Goal: Information Seeking & Learning: Learn about a topic

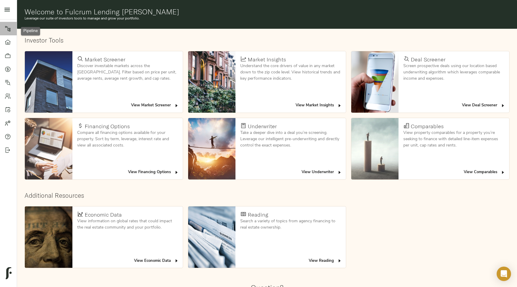
click at [10, 26] on icon at bounding box center [8, 29] width 6 height 6
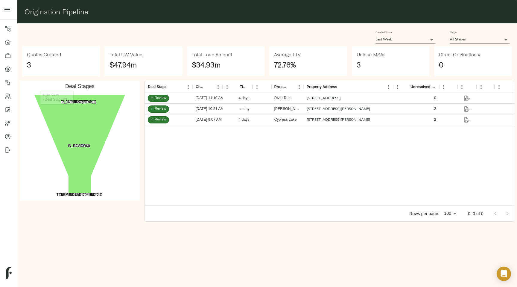
click at [434, 40] on body "Fulcrum Lending Pipeline Dashboard Portfolio Quotes Search Users Activity Accou…" at bounding box center [258, 143] width 517 height 287
click at [419, 81] on ul "Last Week Last Month Last 3 Months Last 6 Months Last Year" at bounding box center [406, 58] width 60 height 50
click at [410, 75] on li "Last Year" at bounding box center [406, 75] width 60 height 9
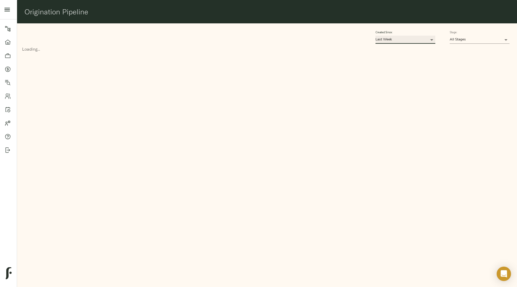
type input "365"
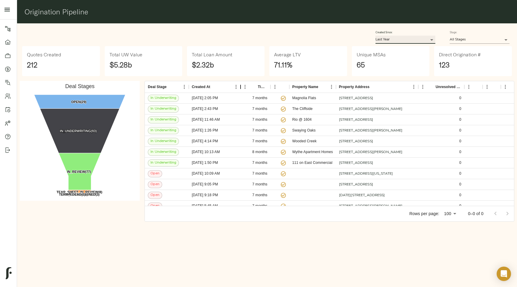
drag, startPoint x: 217, startPoint y: 87, endPoint x: 241, endPoint y: 88, distance: 24.3
click at [241, 88] on div "Created At" at bounding box center [240, 87] width 7 height 12
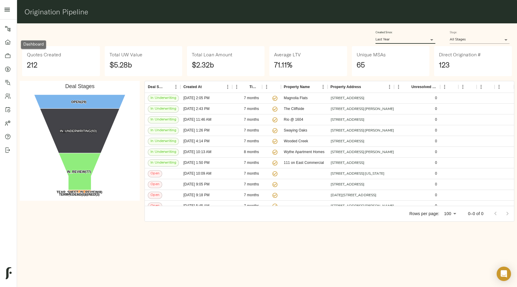
click at [6, 43] on icon at bounding box center [8, 42] width 6 height 6
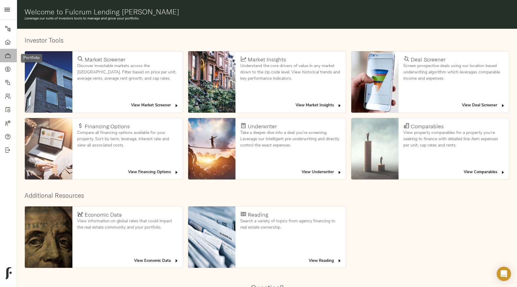
click at [7, 55] on icon at bounding box center [8, 56] width 6 height 6
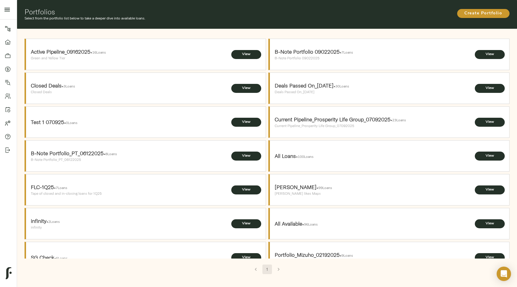
drag, startPoint x: 242, startPoint y: 54, endPoint x: 157, endPoint y: 40, distance: 86.1
click at [157, 40] on li "Active Pipeline_09162025 • 16 Loans Green and Yellow Tier View" at bounding box center [145, 54] width 241 height 31
click at [10, 56] on icon at bounding box center [7, 55] width 5 height 4
click at [10, 68] on icon at bounding box center [7, 68] width 5 height 5
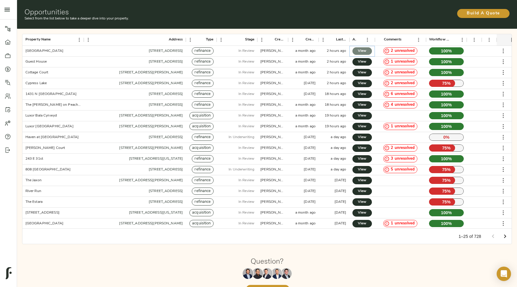
click at [362, 50] on span "View" at bounding box center [362, 51] width 7 height 6
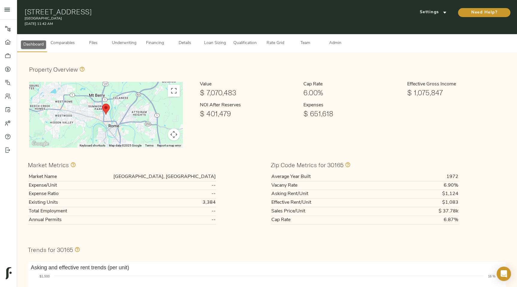
click at [7, 31] on link "Pipeline" at bounding box center [8, 28] width 17 height 13
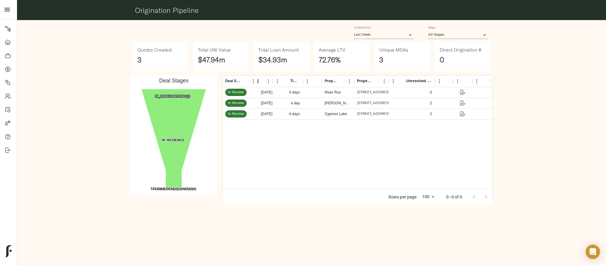
drag, startPoint x: 243, startPoint y: 82, endPoint x: 260, endPoint y: 82, distance: 17.1
click at [260, 82] on div "Deal Stage" at bounding box center [257, 81] width 7 height 12
drag, startPoint x: 373, startPoint y: 79, endPoint x: 440, endPoint y: 87, distance: 67.6
click at [440, 87] on div "Deal Stage Created At Time In Stage Direct? Property Name Property Address Unre…" at bounding box center [357, 131] width 271 height 113
click at [380, 93] on link "1401 Medical Park Dr, Boulder City, NV 89005" at bounding box center [374, 92] width 34 height 4
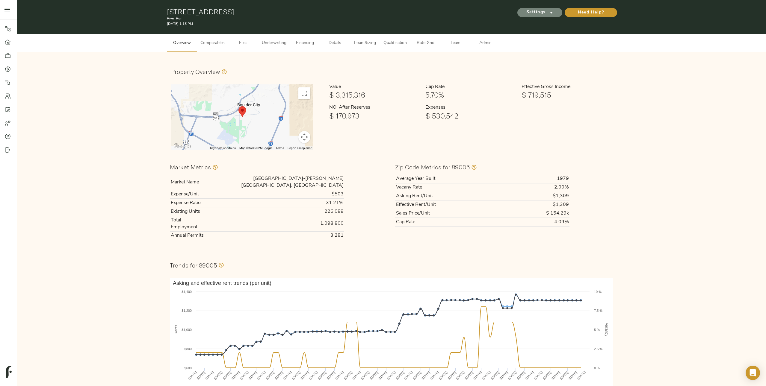
click at [545, 12] on span "Settings" at bounding box center [539, 12] width 33 height 7
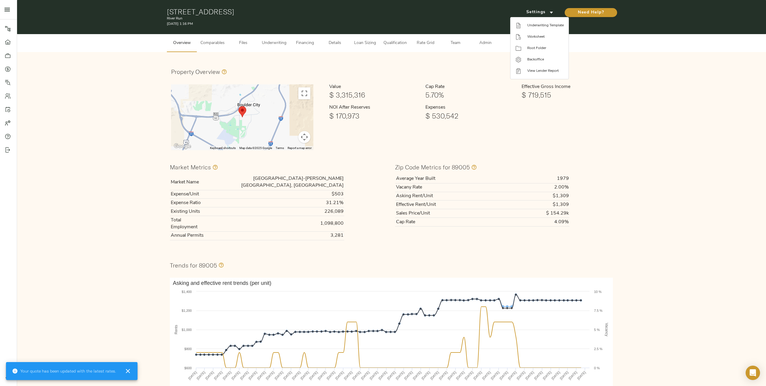
click at [592, 108] on div at bounding box center [383, 193] width 766 height 386
click at [488, 43] on span "Admin" at bounding box center [485, 43] width 23 height 7
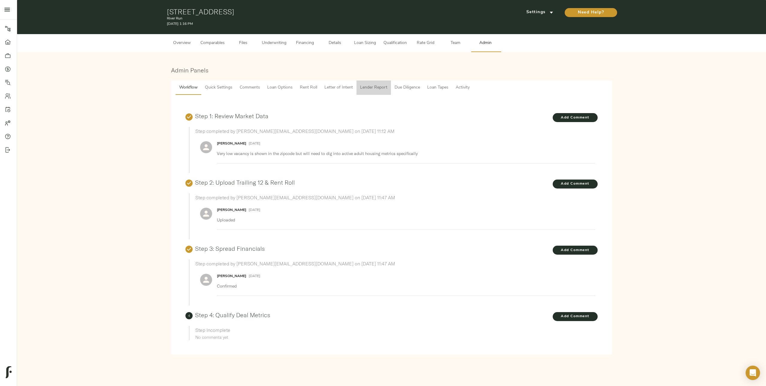
click at [366, 90] on span "Lender Report" at bounding box center [373, 87] width 27 height 7
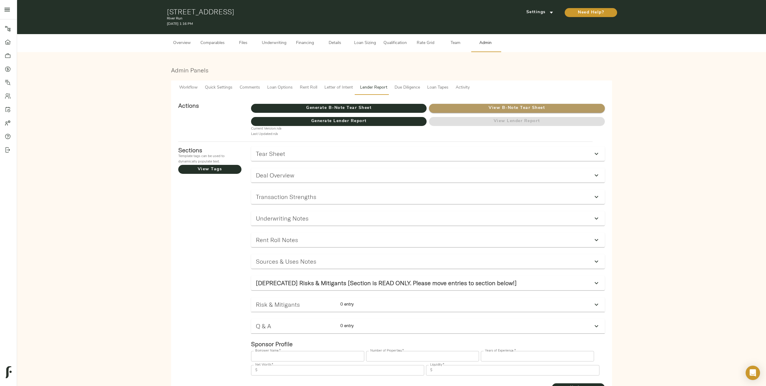
click at [538, 108] on span "View B-Note Tear Sheet" at bounding box center [516, 107] width 175 height 7
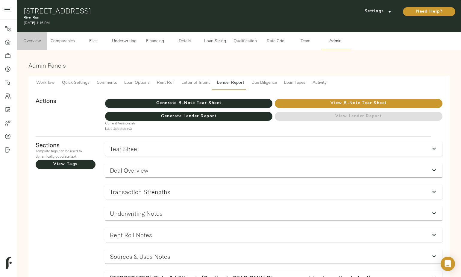
click at [45, 40] on button "Overview" at bounding box center [32, 41] width 30 height 18
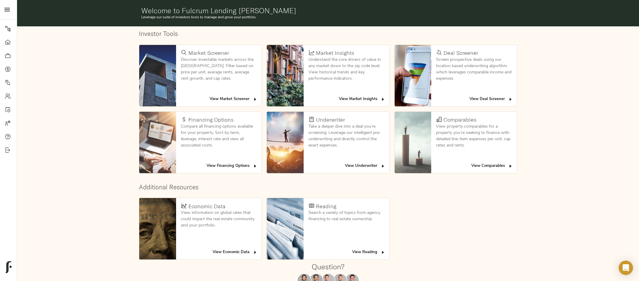
click at [495, 98] on span "View Deal Screener" at bounding box center [490, 99] width 43 height 7
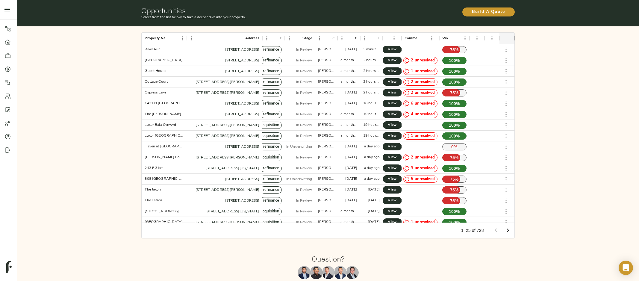
click at [284, 38] on div "Type" at bounding box center [284, 39] width 7 height 12
click at [286, 38] on div "Type" at bounding box center [284, 39] width 7 height 12
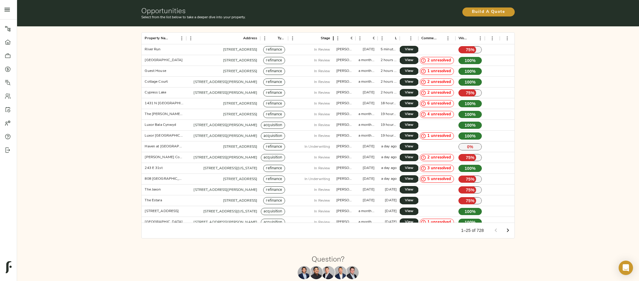
drag, startPoint x: 318, startPoint y: 39, endPoint x: 333, endPoint y: 39, distance: 15.6
click at [333, 39] on div "Stage" at bounding box center [333, 39] width 7 height 12
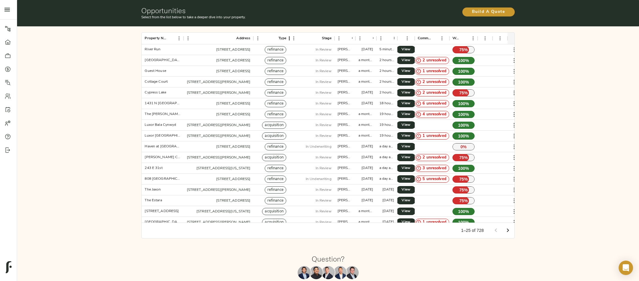
drag, startPoint x: 282, startPoint y: 38, endPoint x: 290, endPoint y: 38, distance: 8.1
click at [290, 38] on div "Type" at bounding box center [289, 39] width 7 height 12
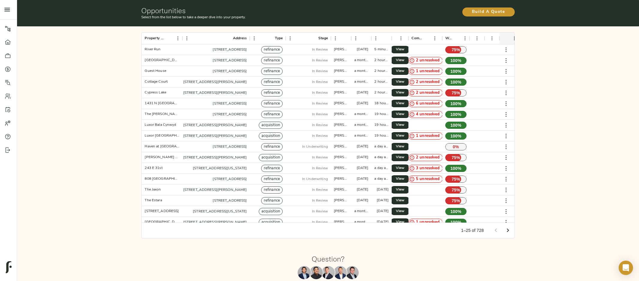
click at [579, 149] on div "Property Name Address Type Stage Created By Created Last Updated Actions Commen…" at bounding box center [328, 135] width 627 height 223
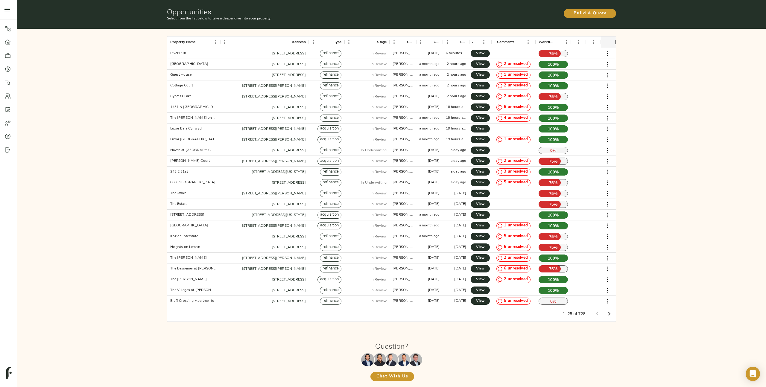
click at [64, 132] on div "Property Name Address Type Stage Created By Created Last Updated Actions Commen…" at bounding box center [392, 179] width 754 height 306
